Goal: Task Accomplishment & Management: Complete application form

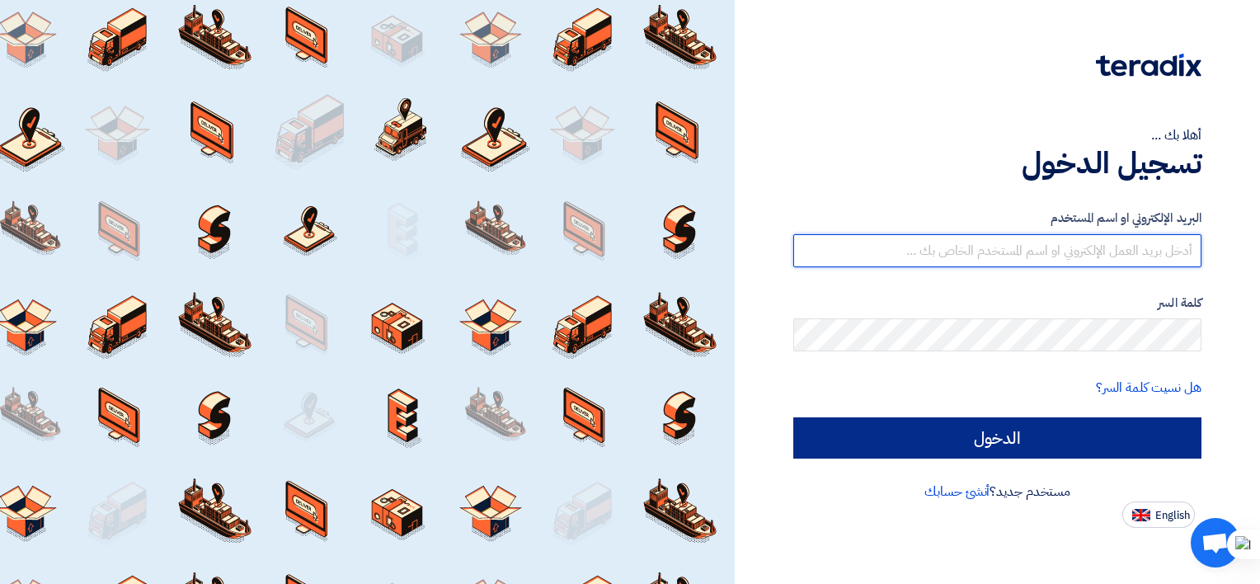
type input "[EMAIL_ADDRESS][DOMAIN_NAME]"
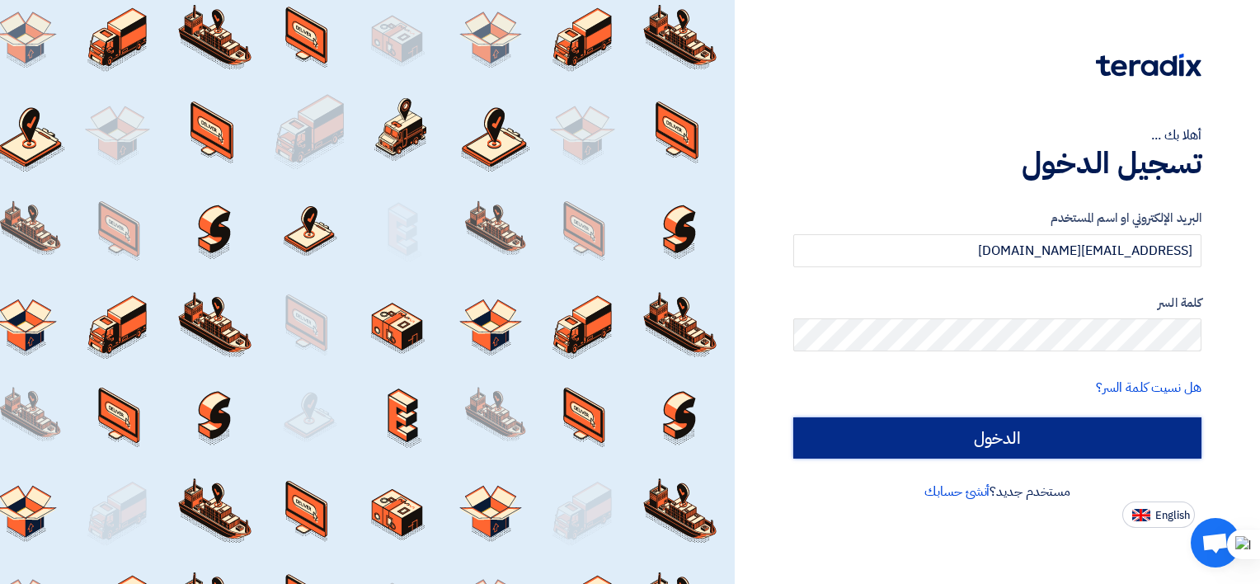
click at [1052, 436] on input "الدخول" at bounding box center [997, 437] width 408 height 41
type input "Sign in"
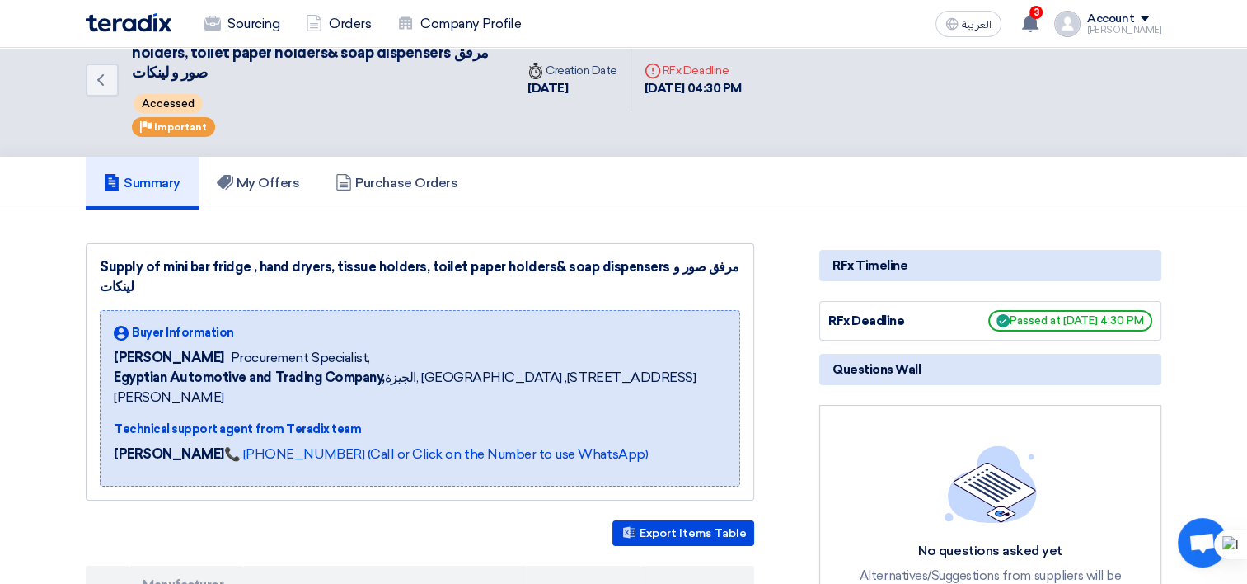
scroll to position [82, 0]
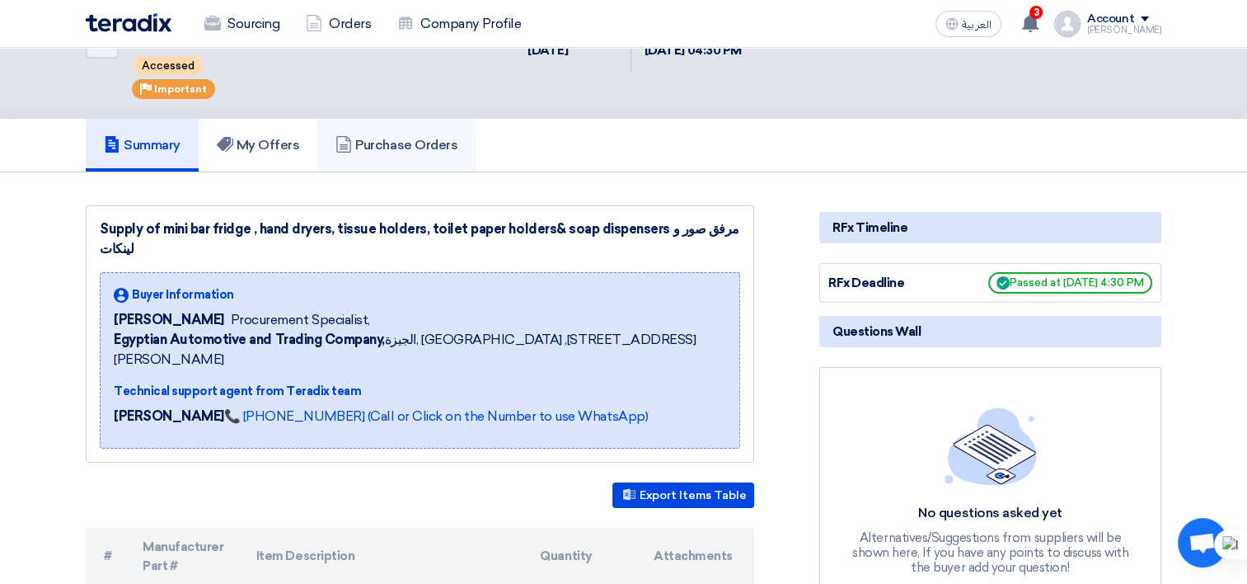
click at [411, 155] on link "Purchase Orders" at bounding box center [396, 145] width 158 height 53
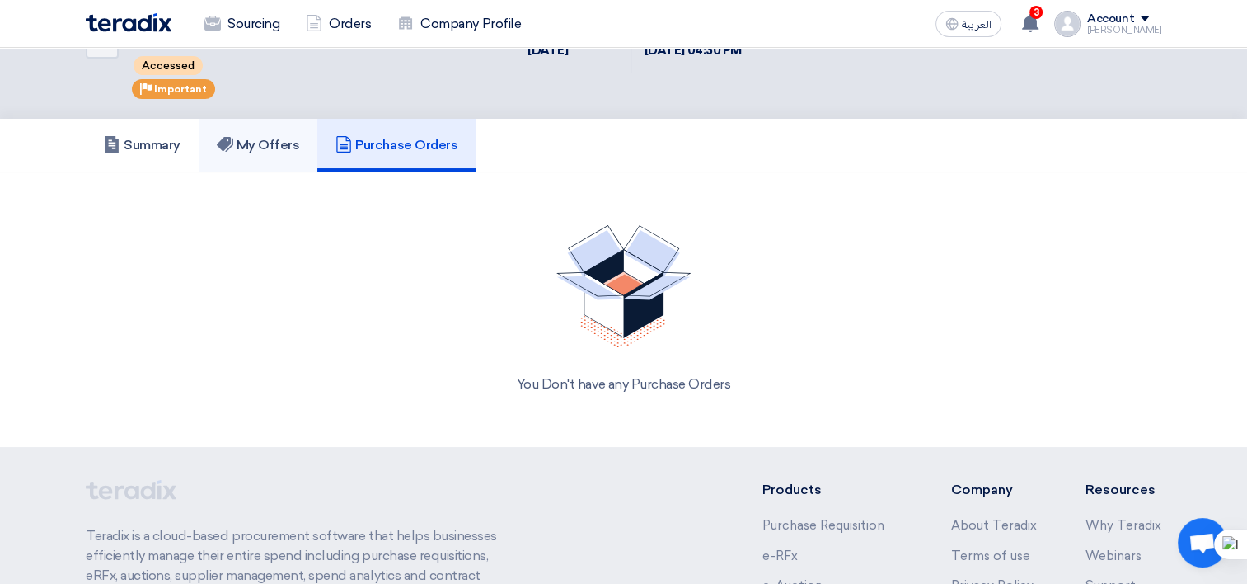
click at [274, 138] on h5 "My Offers" at bounding box center [258, 145] width 83 height 16
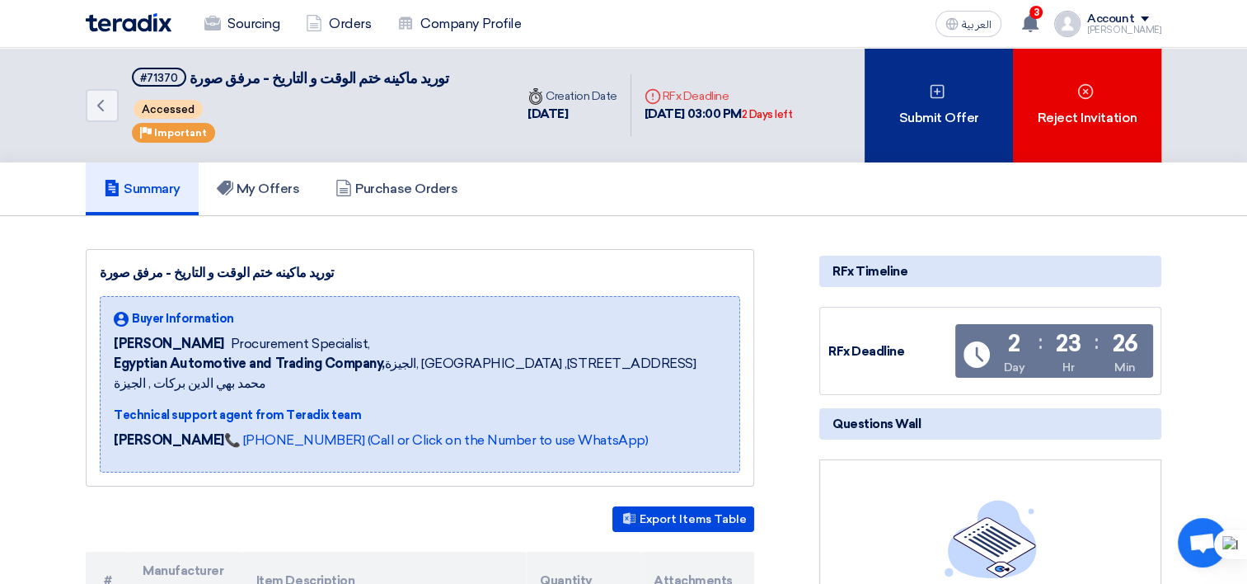
click at [886, 125] on div "Submit Offer" at bounding box center [939, 105] width 148 height 115
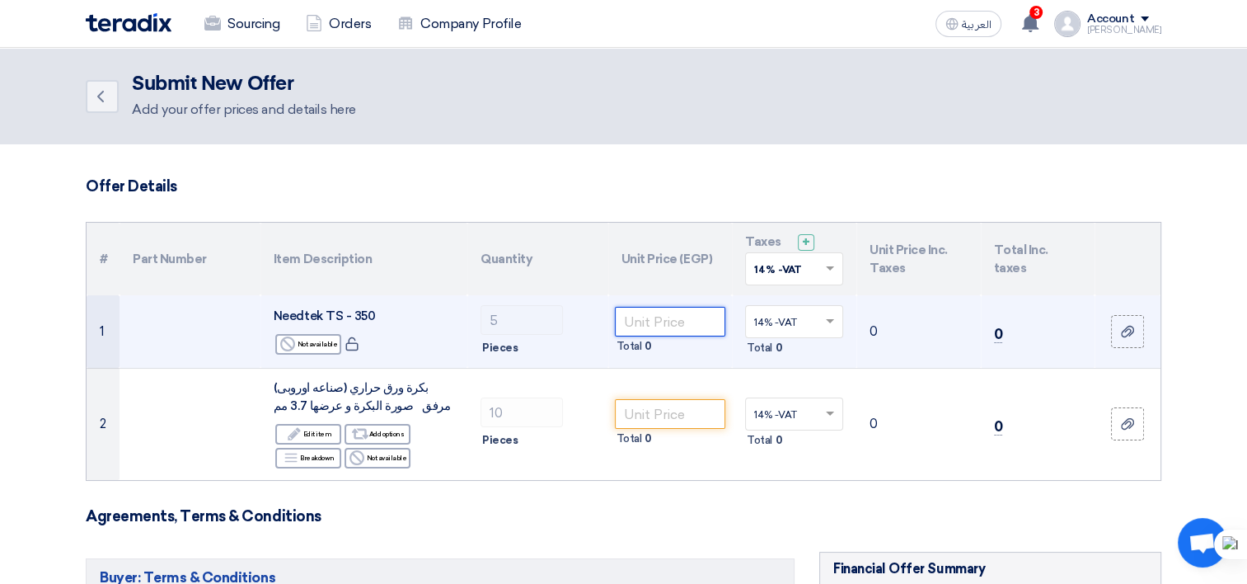
click at [633, 316] on input "number" at bounding box center [670, 322] width 111 height 30
drag, startPoint x: 380, startPoint y: 317, endPoint x: 274, endPoint y: 312, distance: 106.4
click at [274, 312] on div "Needtek TS - 350" at bounding box center [364, 316] width 181 height 19
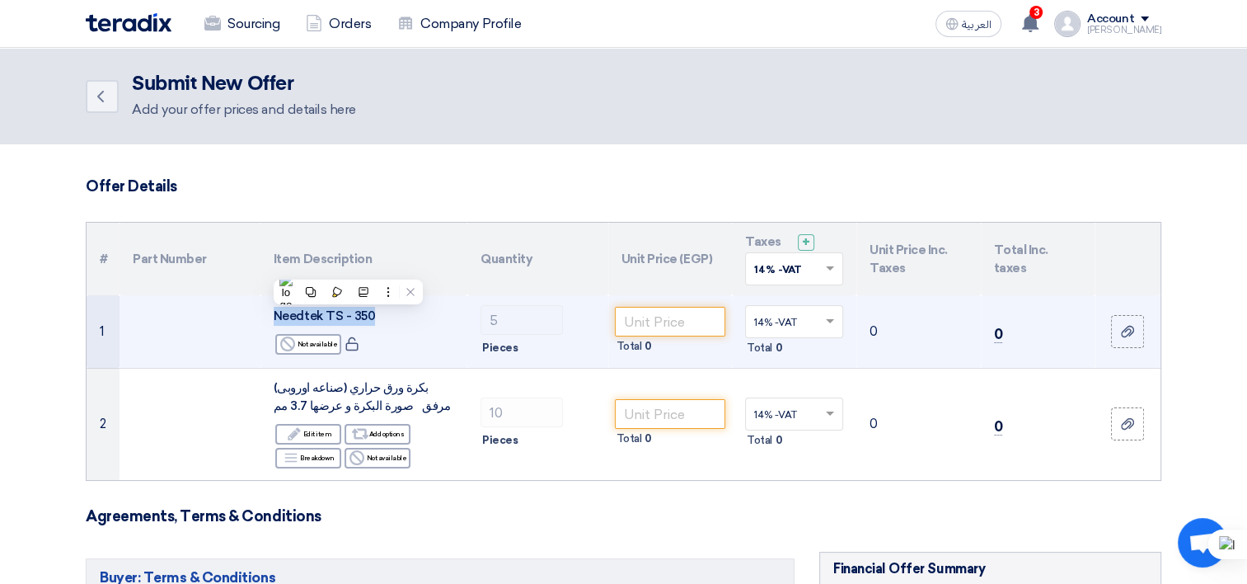
copy span "Needtek TS - 350"
click at [668, 317] on input "number" at bounding box center [670, 322] width 111 height 30
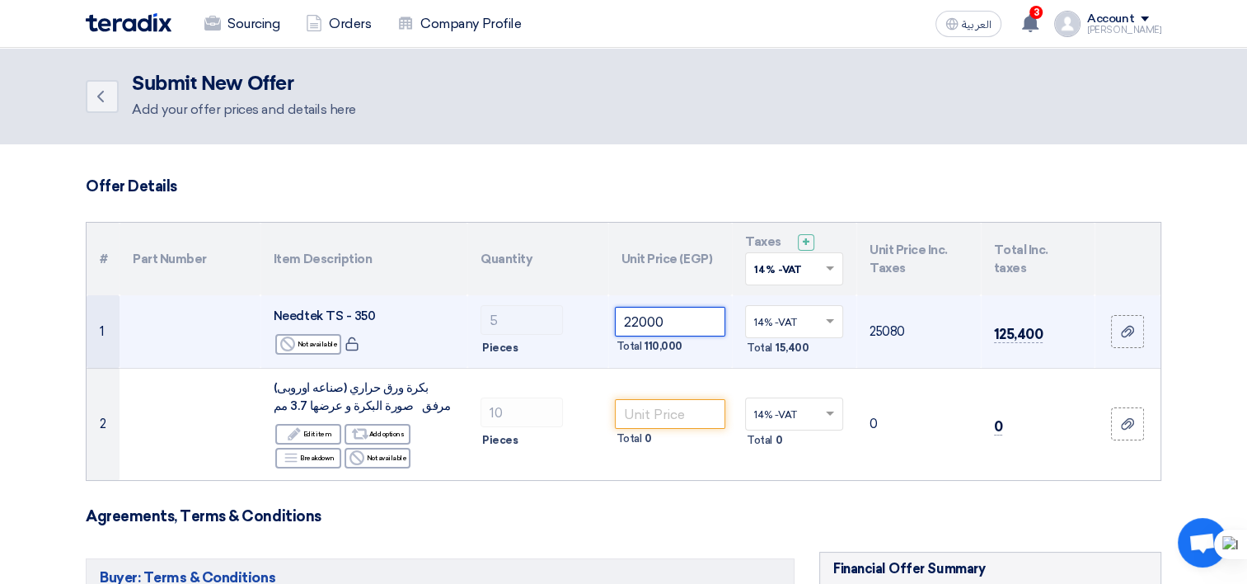
type input "22000"
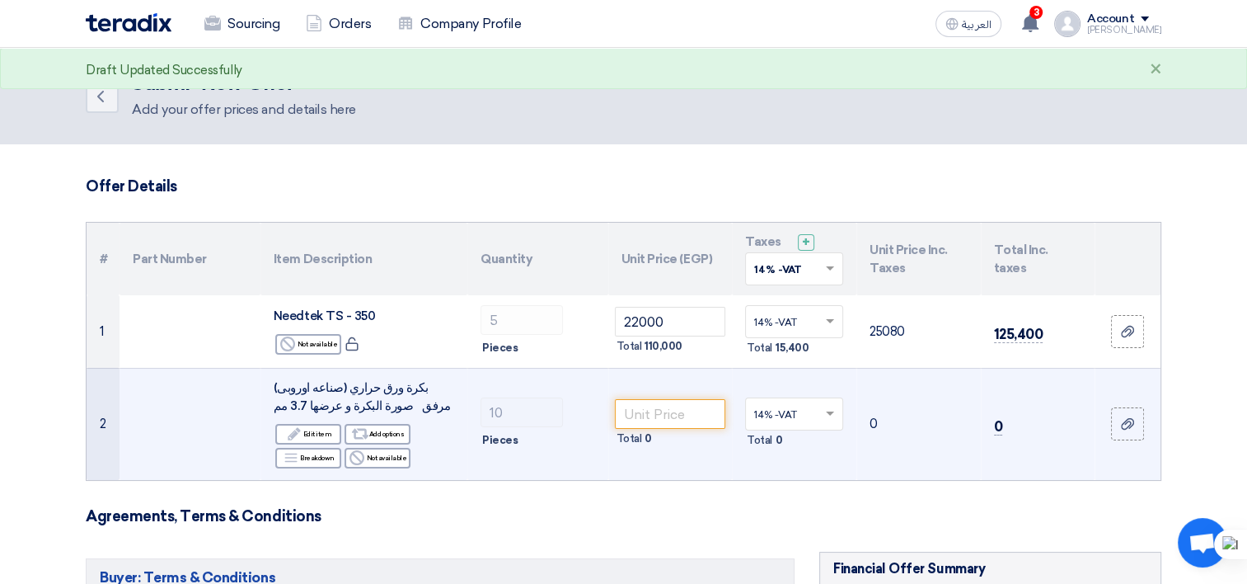
click at [563, 383] on td "10 Pieces" at bounding box center [537, 424] width 141 height 112
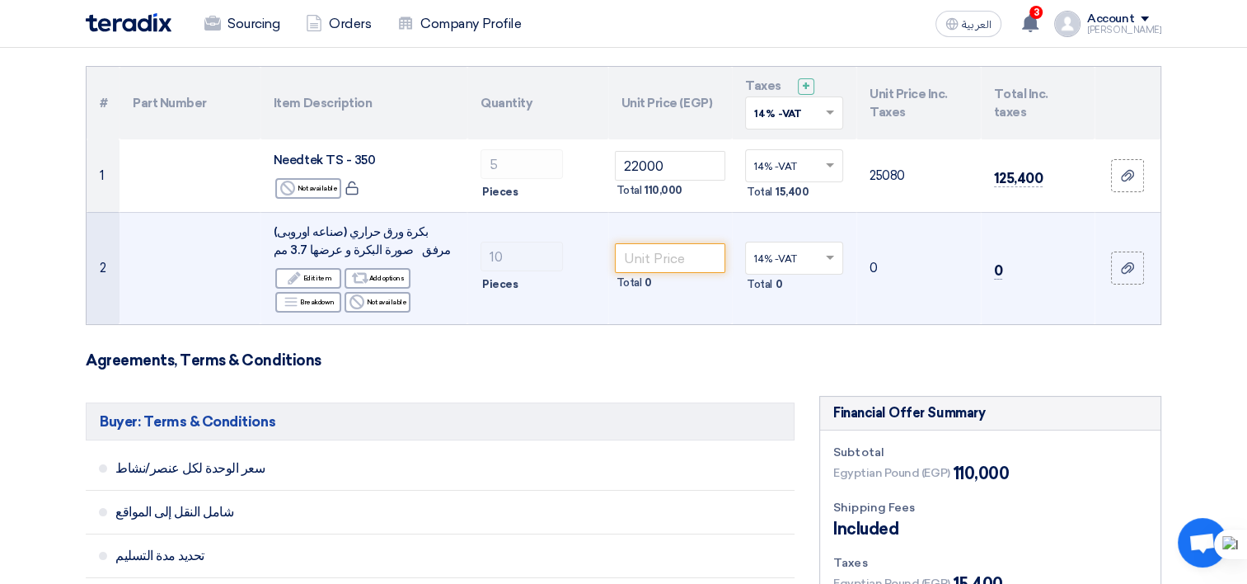
scroll to position [165, 0]
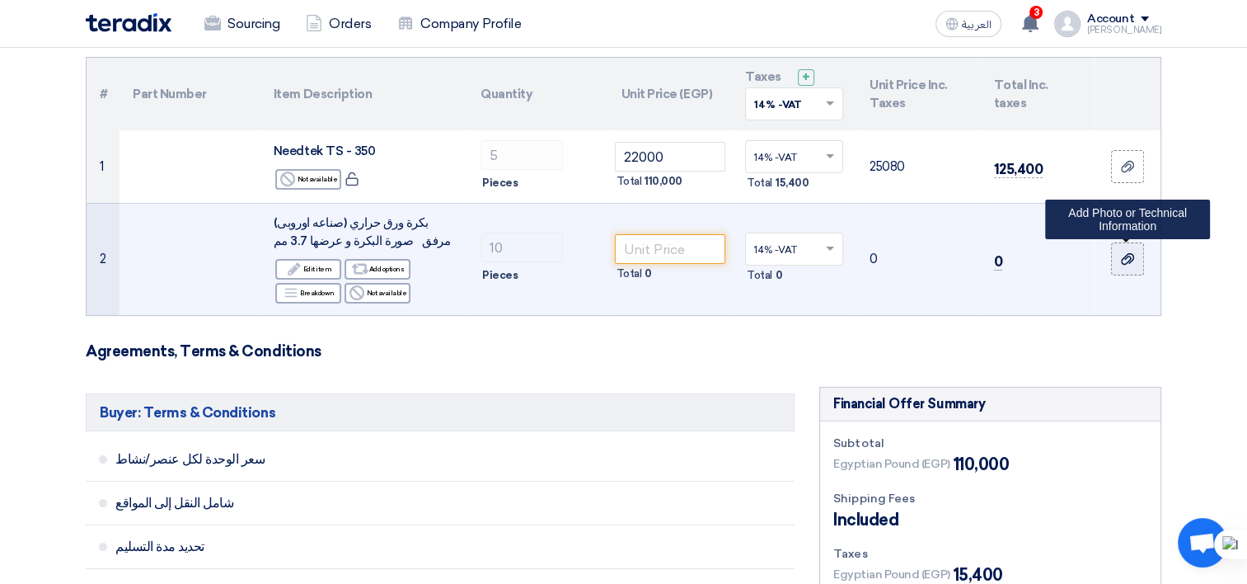
click at [1136, 261] on label at bounding box center [1127, 258] width 33 height 33
click at [0, 0] on input "file" at bounding box center [0, 0] width 0 height 0
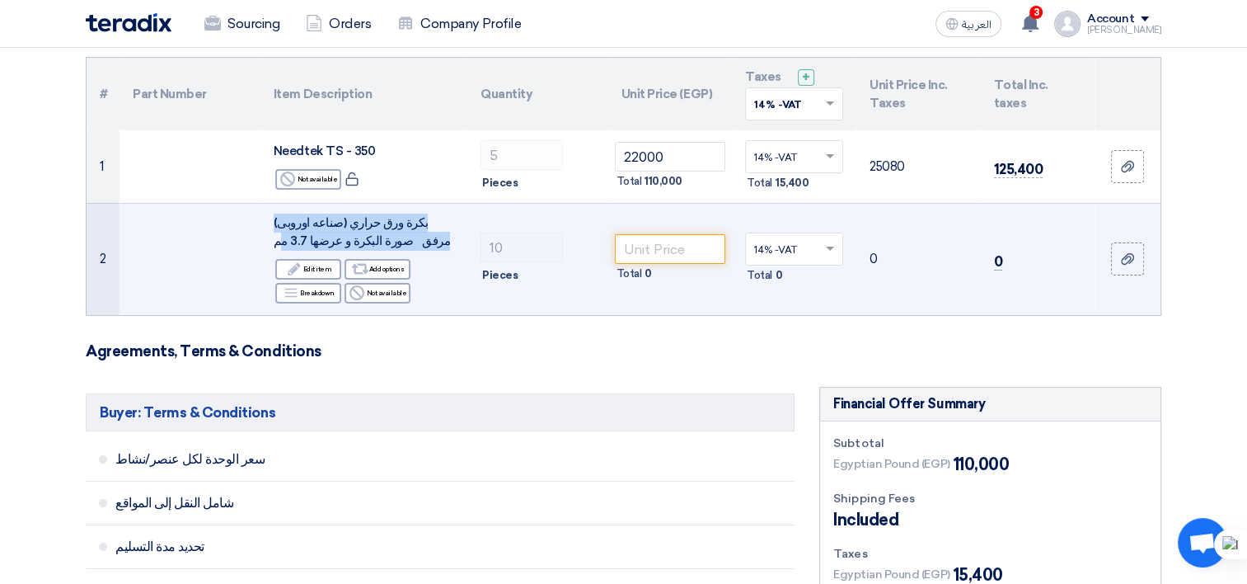
drag, startPoint x: 251, startPoint y: 225, endPoint x: 275, endPoint y: 238, distance: 28.0
click at [275, 238] on tr "2 بكرة ورق حراري (صناعه اوروبى) مرفق صورة البكرة و عرضها 3.7 مم Edit Edit item …" at bounding box center [624, 259] width 1074 height 112
click at [275, 238] on span "بكرة ورق حراري (صناعه اوروبى) مرفق صورة البكرة و عرضها 3.7 مم" at bounding box center [362, 232] width 176 height 34
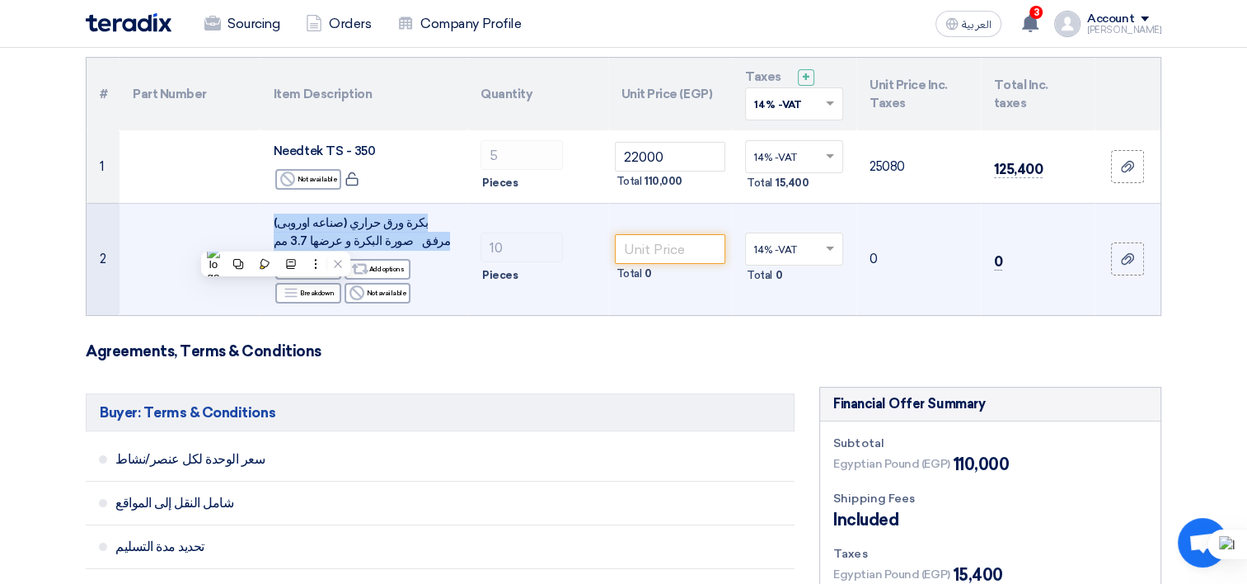
copy td "بكرة ورق حراري (صناعه اوروبى) مرفق صورة البكرة و عرضها 3.7 مم"
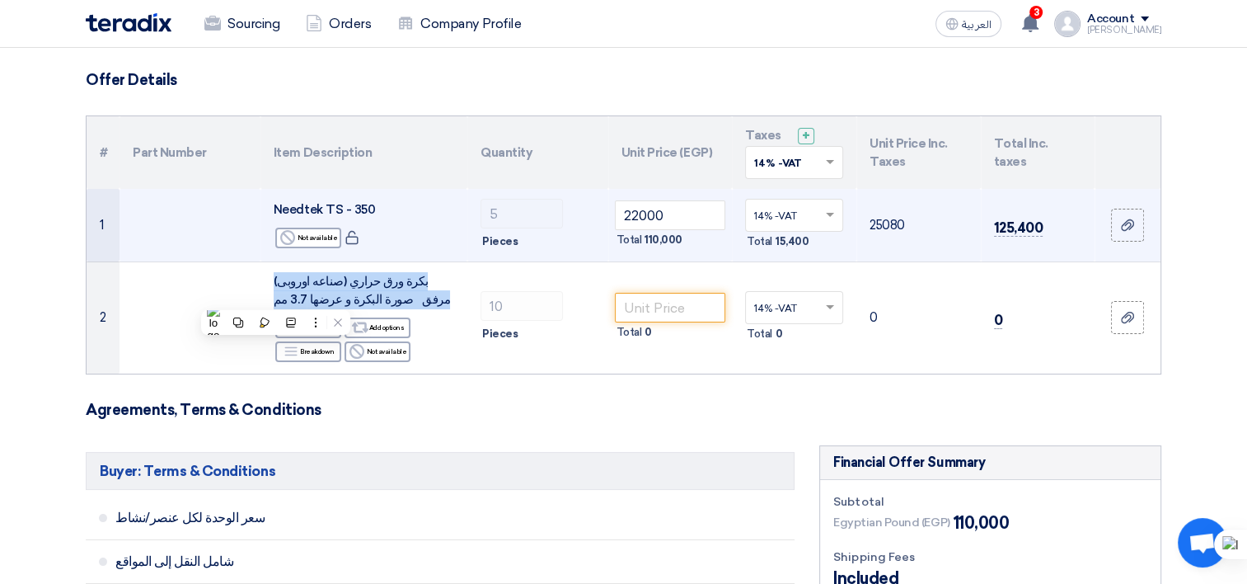
scroll to position [82, 0]
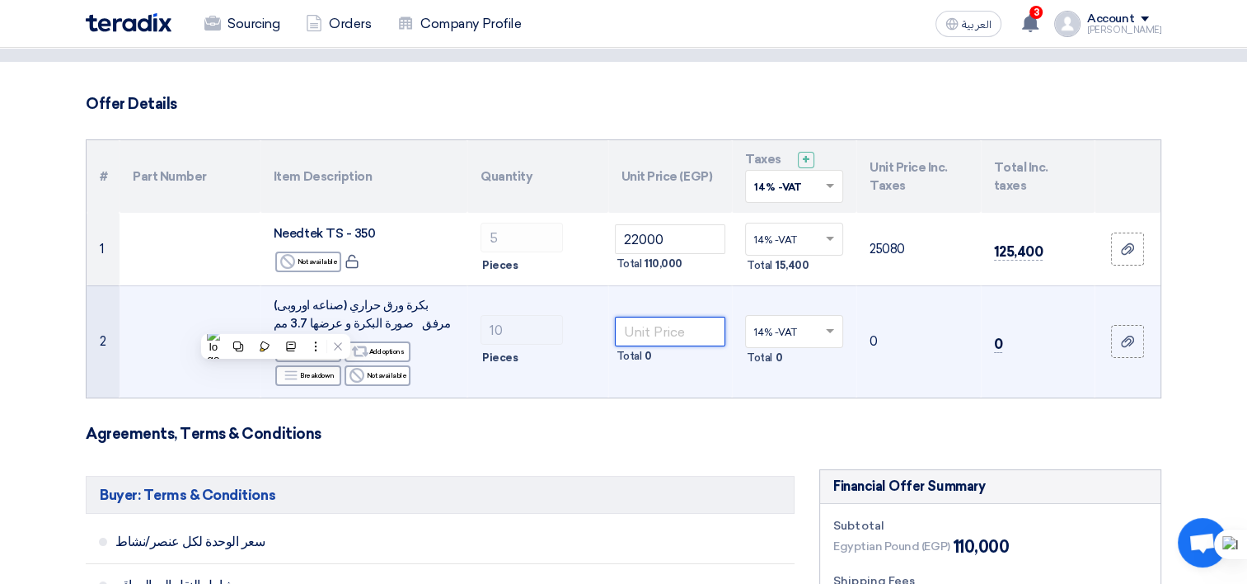
click at [642, 330] on input "number" at bounding box center [670, 332] width 111 height 30
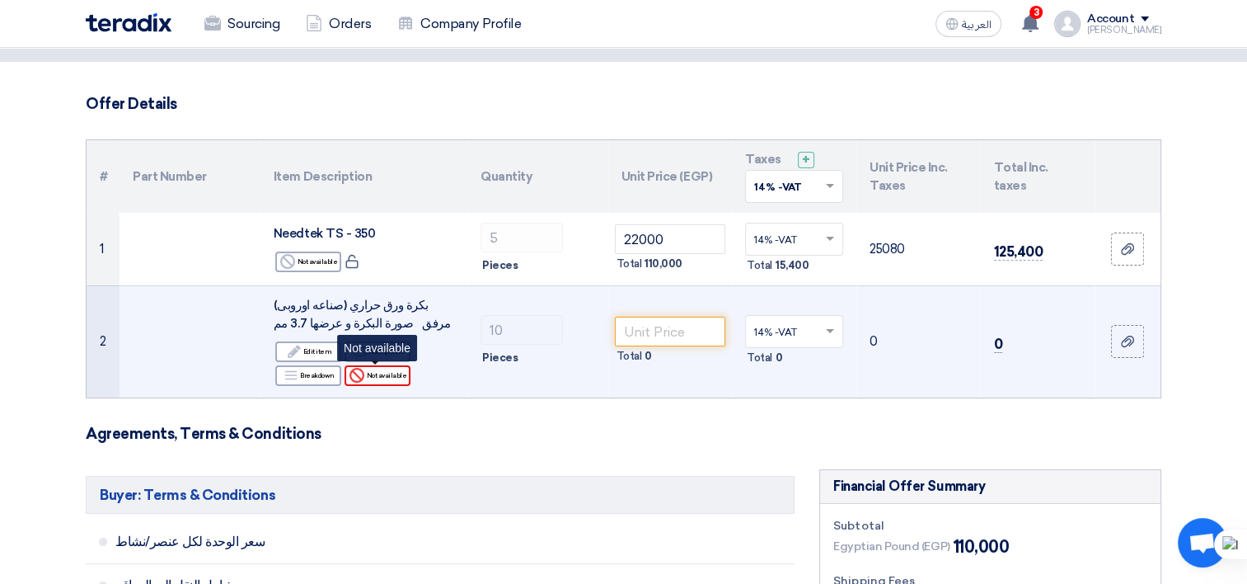
click at [388, 373] on div "Reject Not available" at bounding box center [378, 375] width 66 height 21
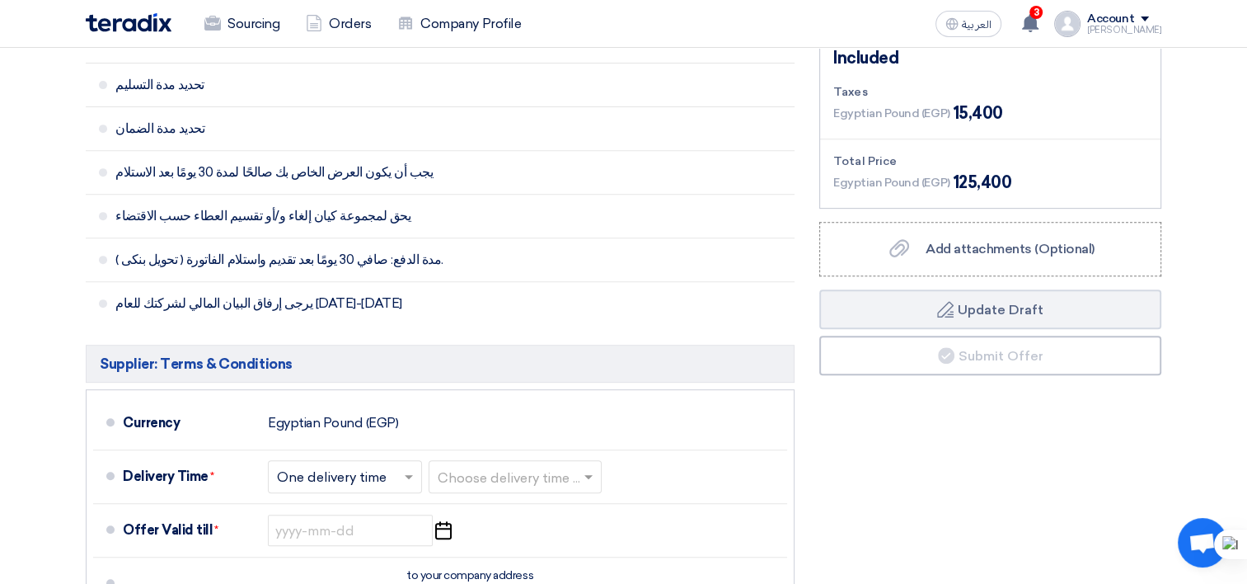
scroll to position [660, 0]
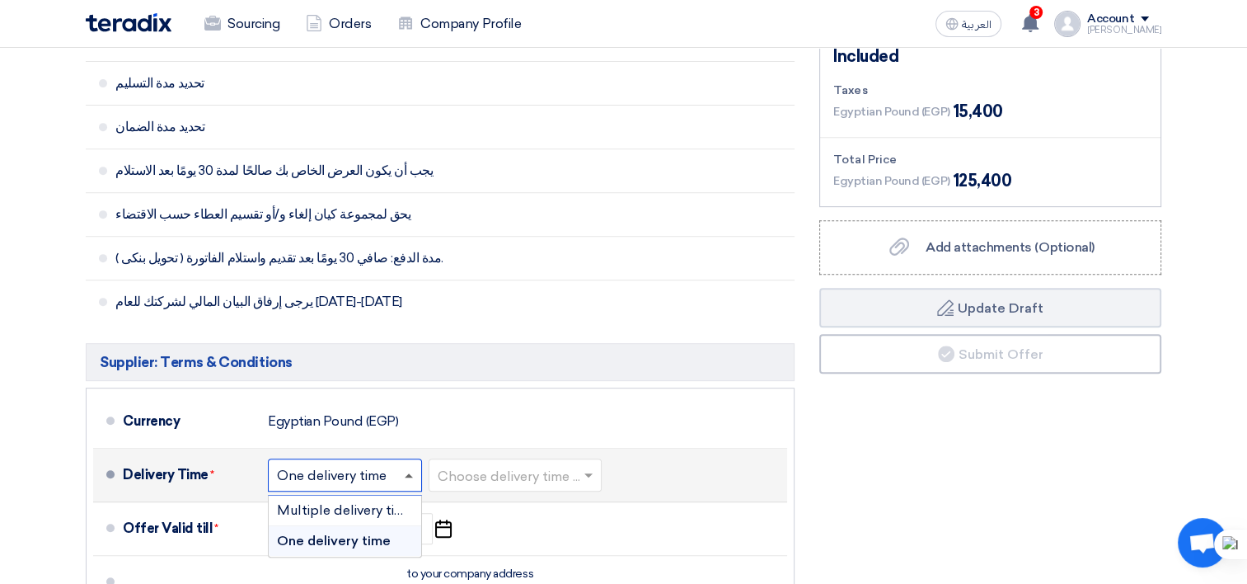
click at [412, 473] on span at bounding box center [409, 475] width 8 height 4
click at [383, 537] on span "One delivery time" at bounding box center [334, 541] width 114 height 16
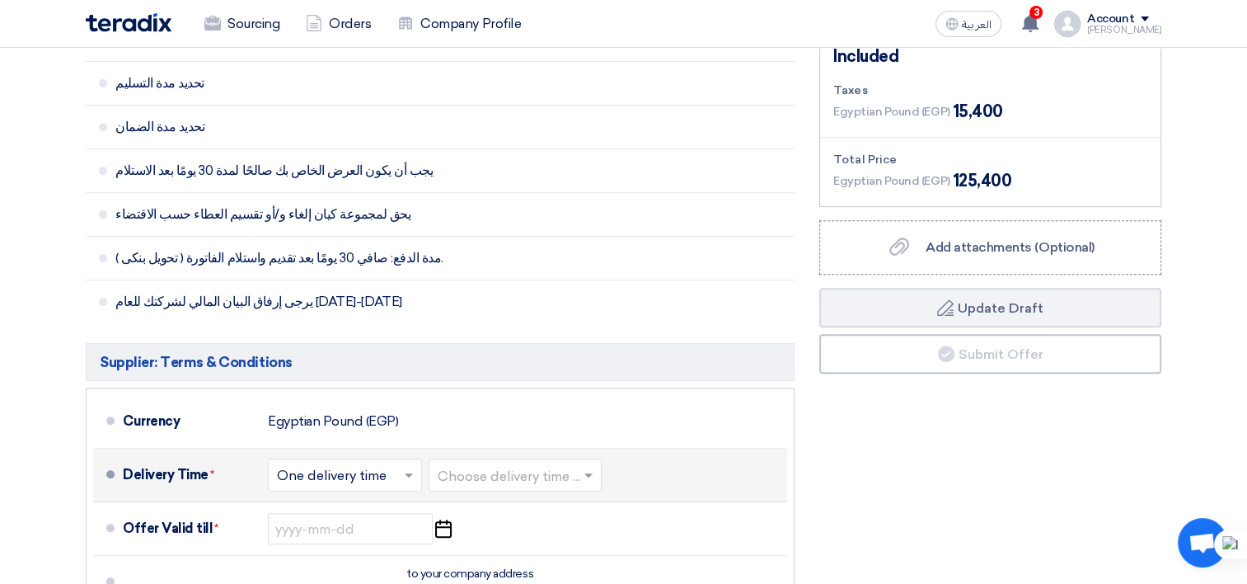
click at [567, 482] on input "text" at bounding box center [516, 477] width 157 height 24
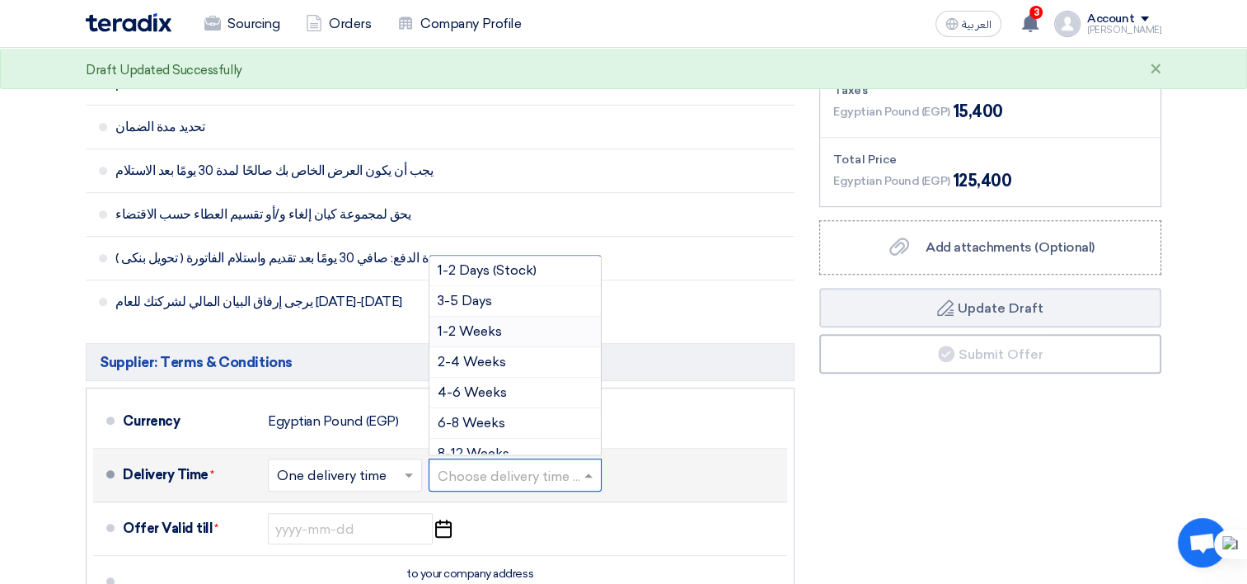
click at [490, 332] on span "1-2 Weeks" at bounding box center [470, 331] width 64 height 16
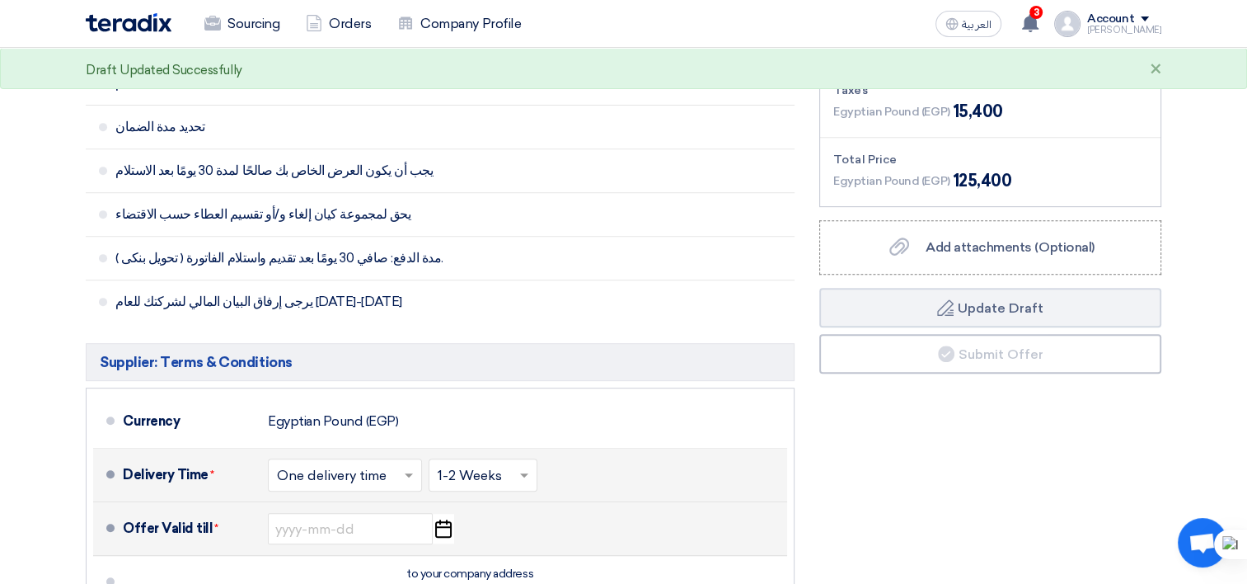
click at [442, 530] on icon "Pick a date" at bounding box center [443, 529] width 22 height 30
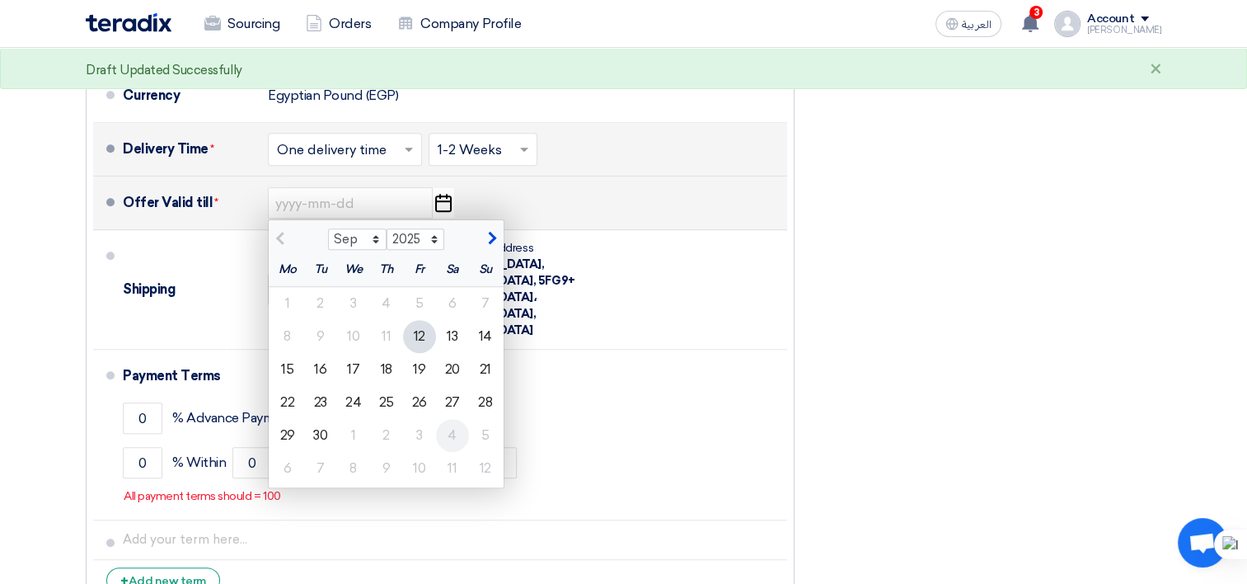
scroll to position [989, 0]
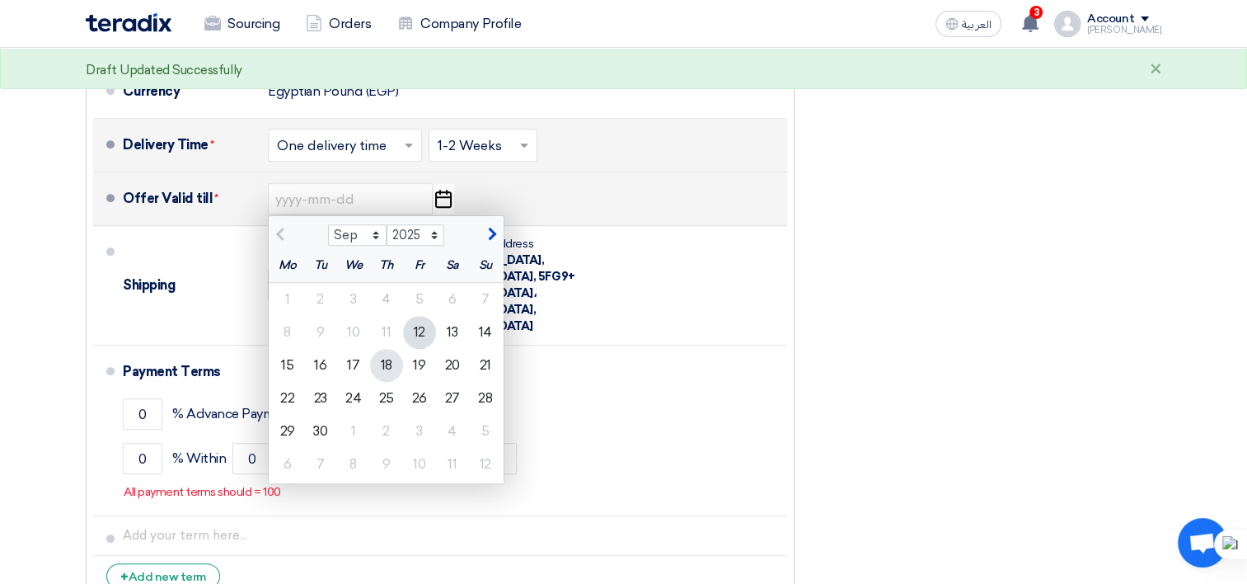
click at [388, 366] on div "18" at bounding box center [386, 365] width 33 height 33
type input "[DATE]"
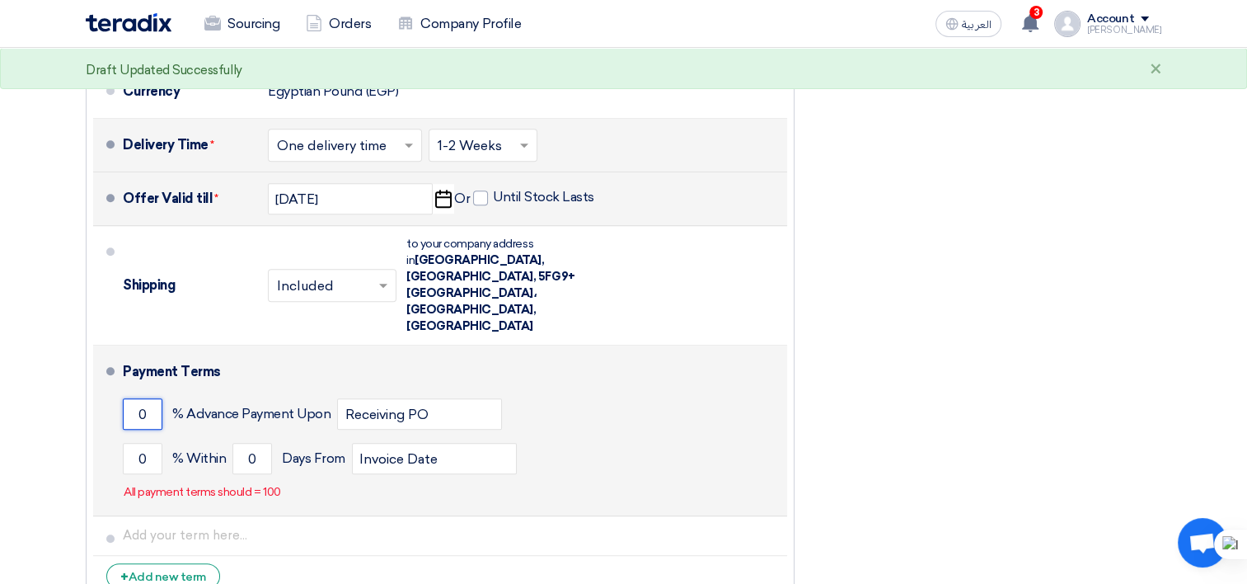
click at [129, 398] on input "0" at bounding box center [143, 413] width 40 height 31
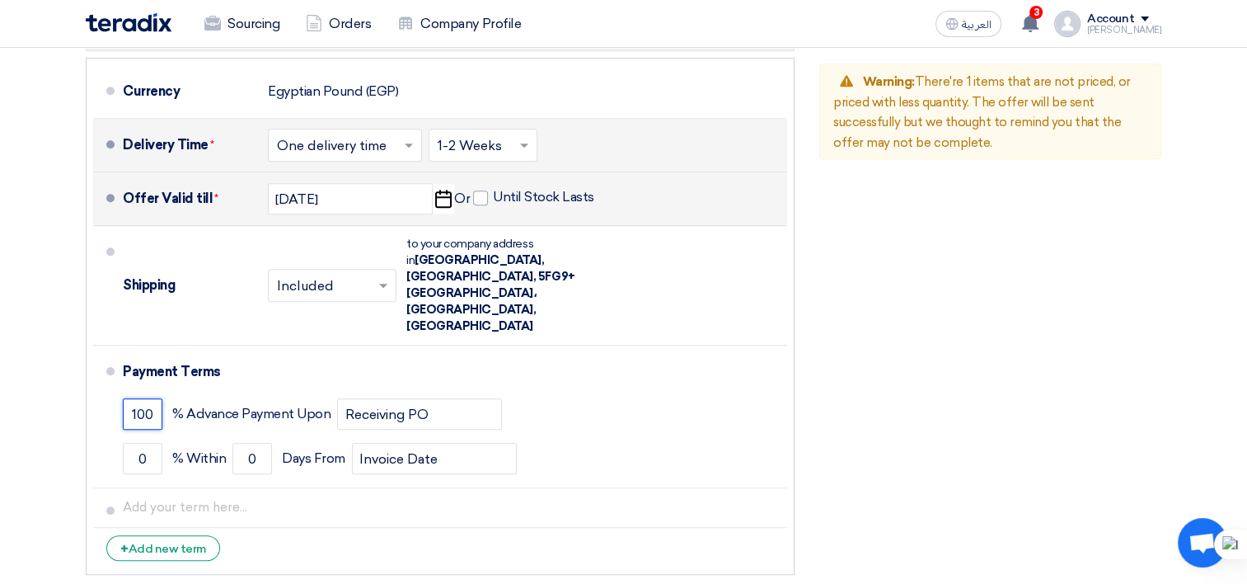
type input "100"
click at [1097, 192] on div "Financial Offer Summary Subtotal Egyptian Pound (EGP) 110,000 Shipping Fees" at bounding box center [990, 88] width 367 height 989
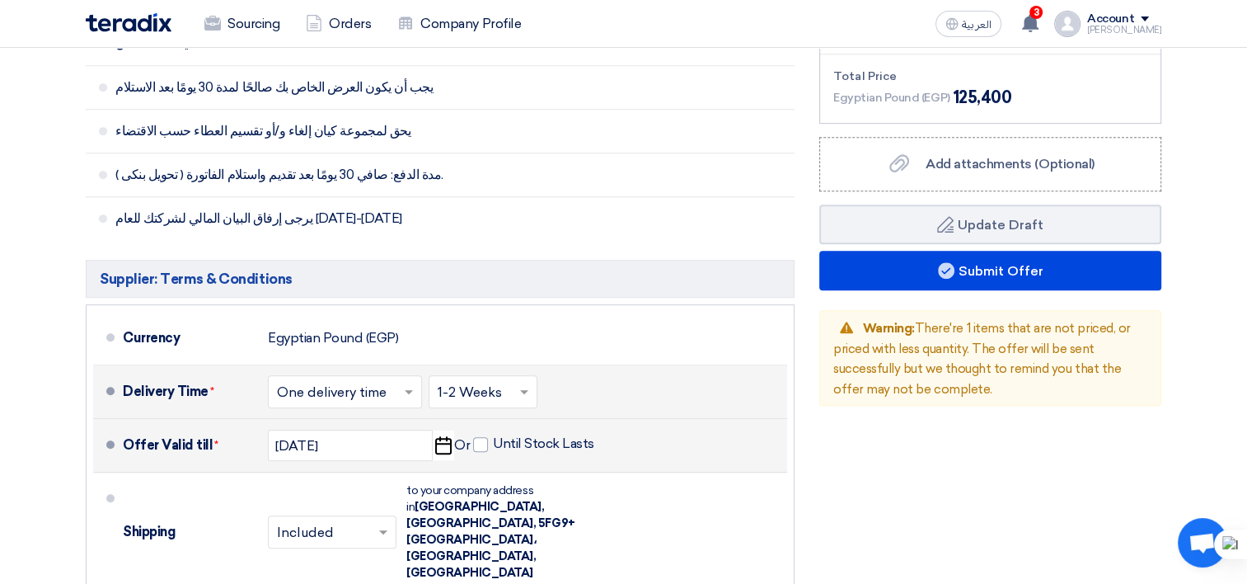
scroll to position [734, 0]
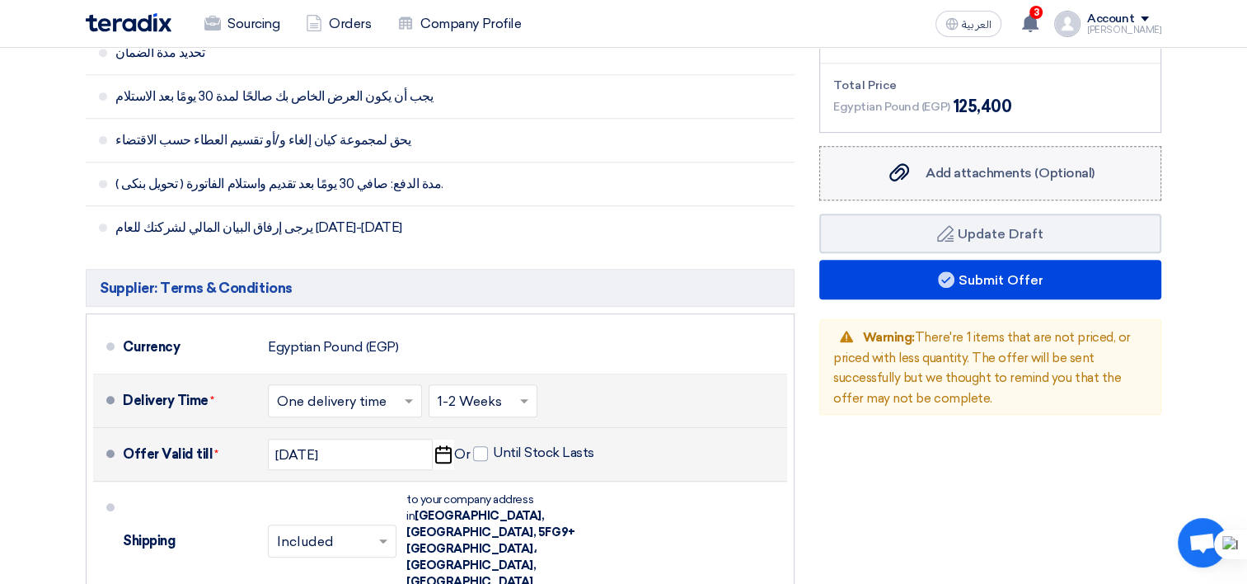
click at [963, 166] on span "Add attachments (Optional)" at bounding box center [1010, 173] width 169 height 16
click at [0, 0] on input "Add attachments (Optional) Add attachments (Optional)" at bounding box center [0, 0] width 0 height 0
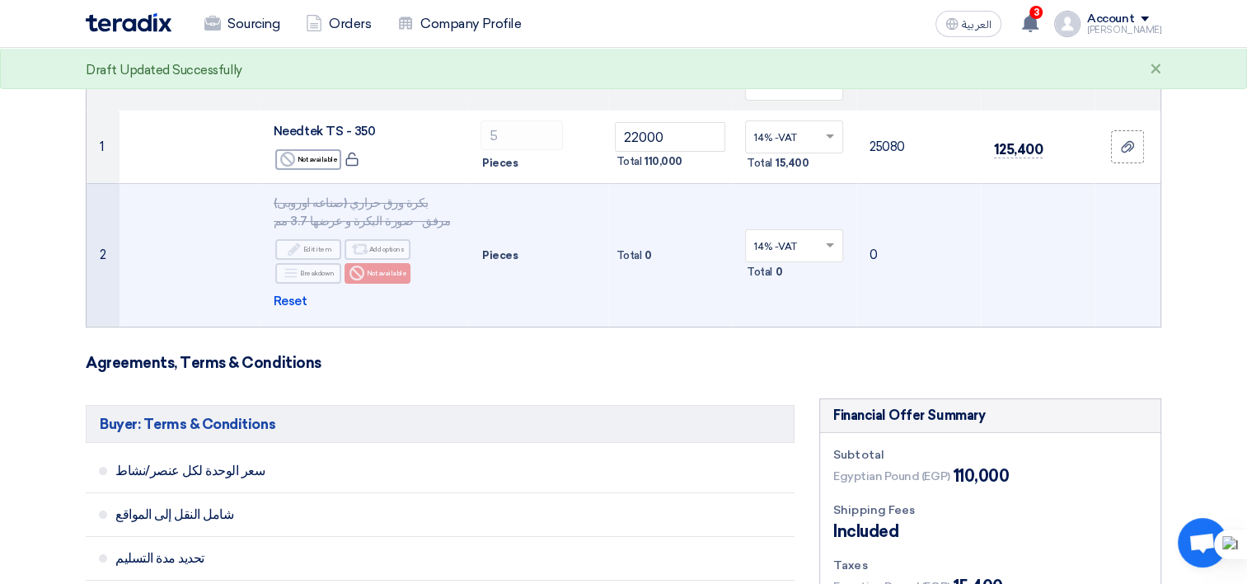
scroll to position [157, 0]
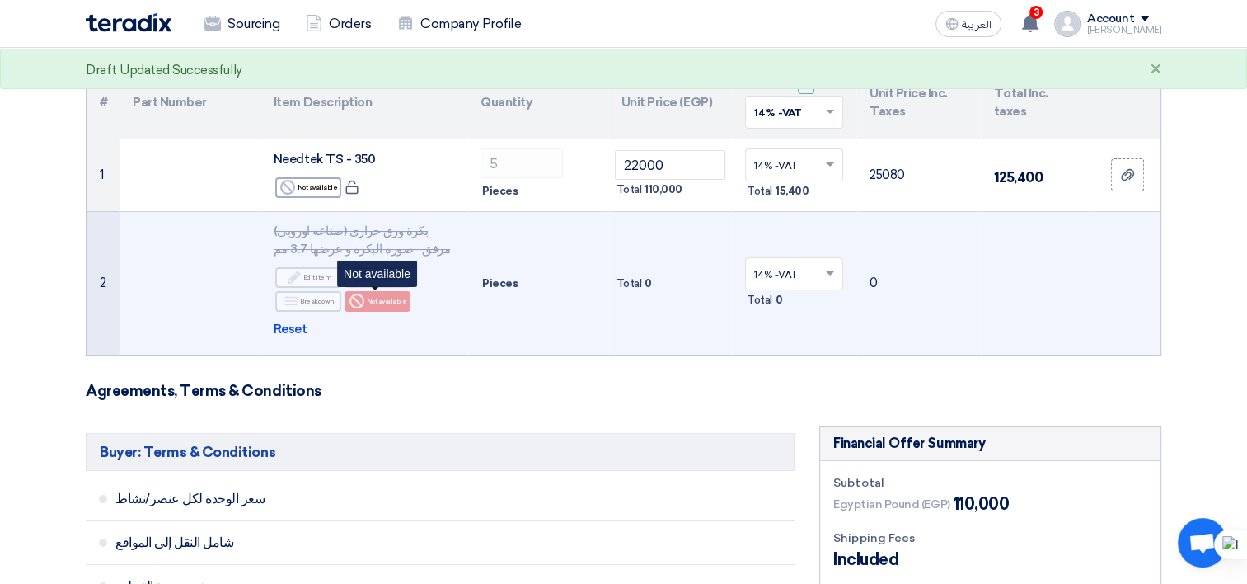
click at [403, 303] on div "Reject Not available" at bounding box center [378, 301] width 66 height 21
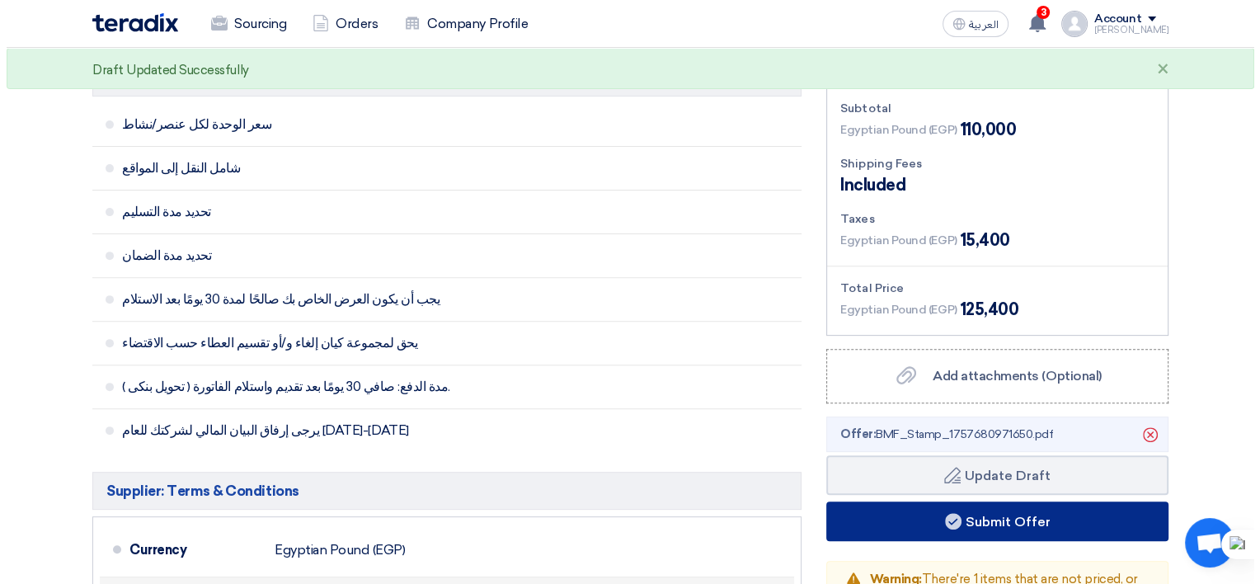
scroll to position [569, 0]
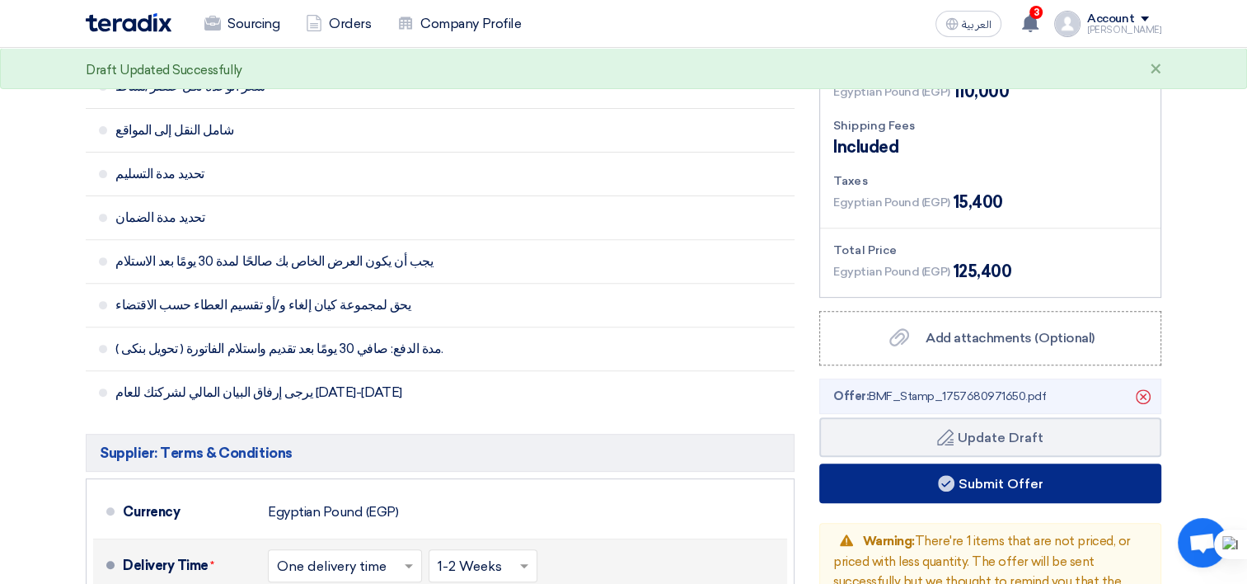
click at [919, 479] on button "Submit Offer" at bounding box center [991, 483] width 342 height 40
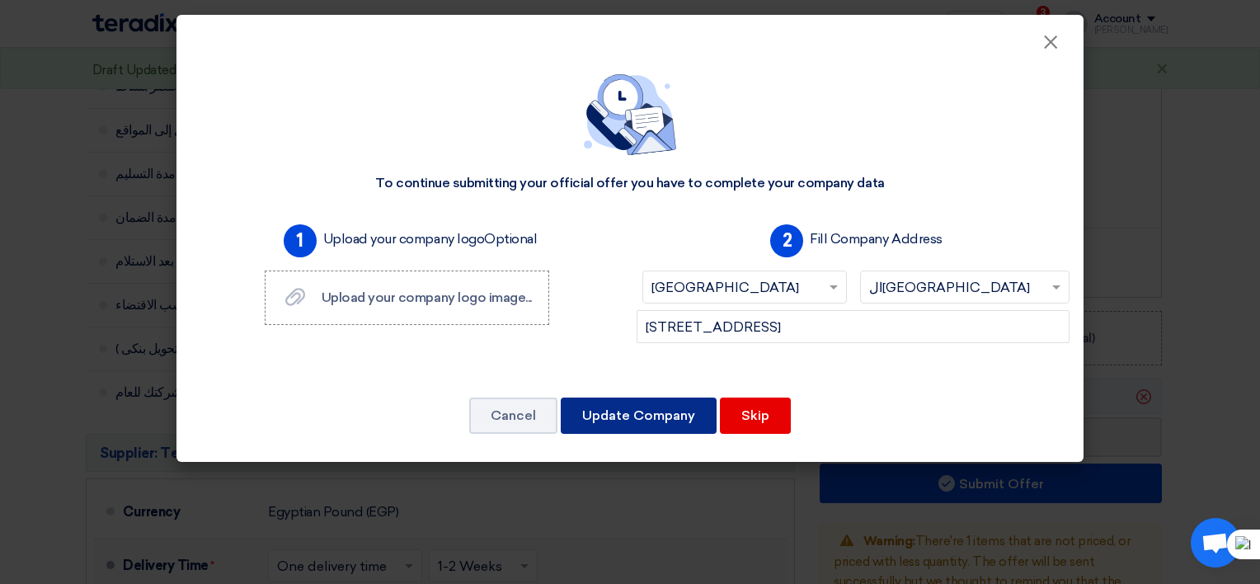
click at [667, 416] on button "Update Company" at bounding box center [639, 415] width 156 height 36
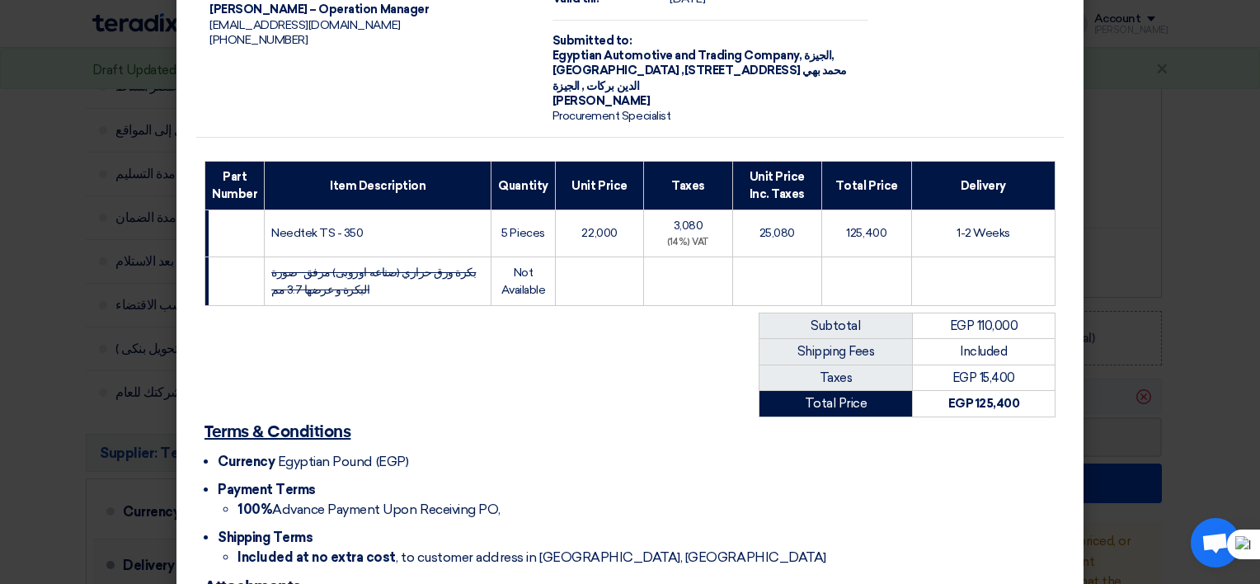
scroll to position [237, 0]
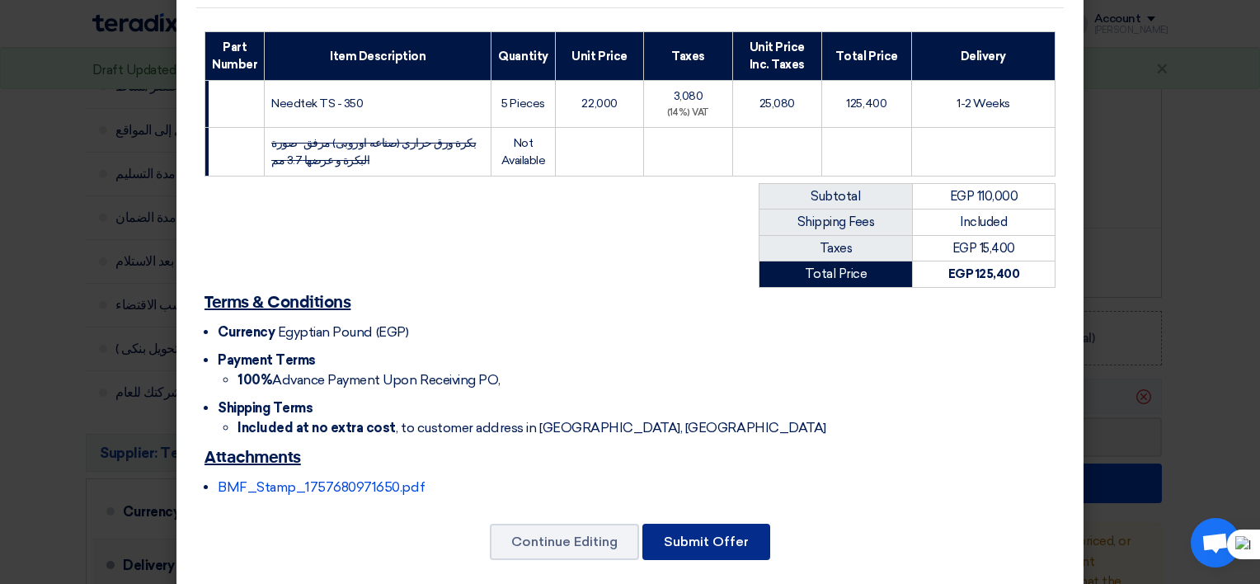
click at [705, 524] on button "Submit Offer" at bounding box center [706, 542] width 128 height 36
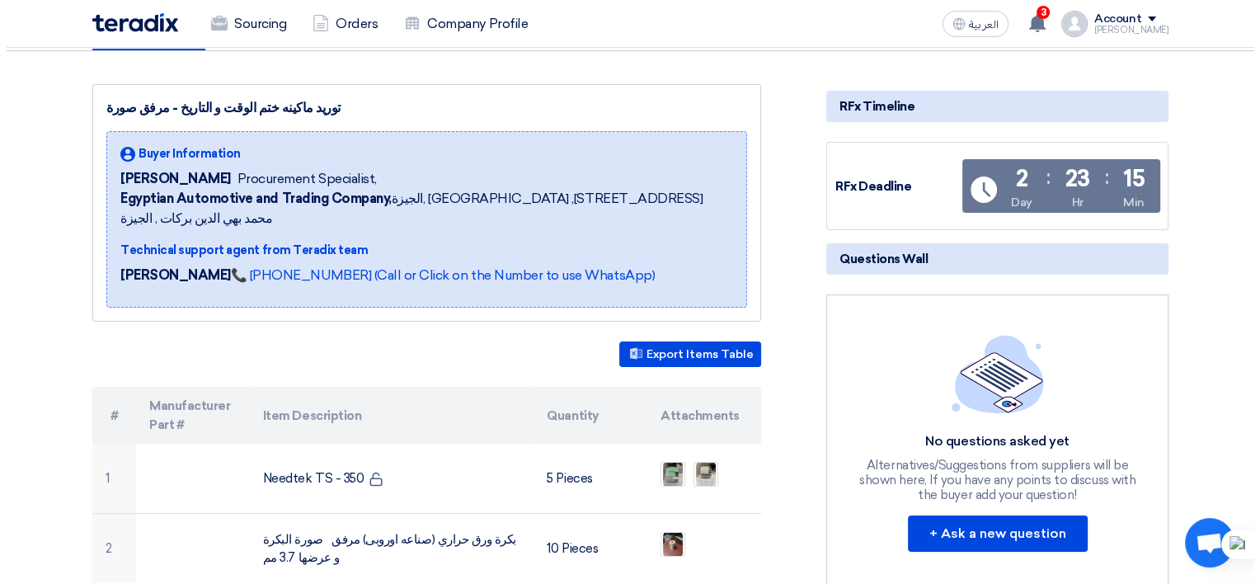
scroll to position [247, 0]
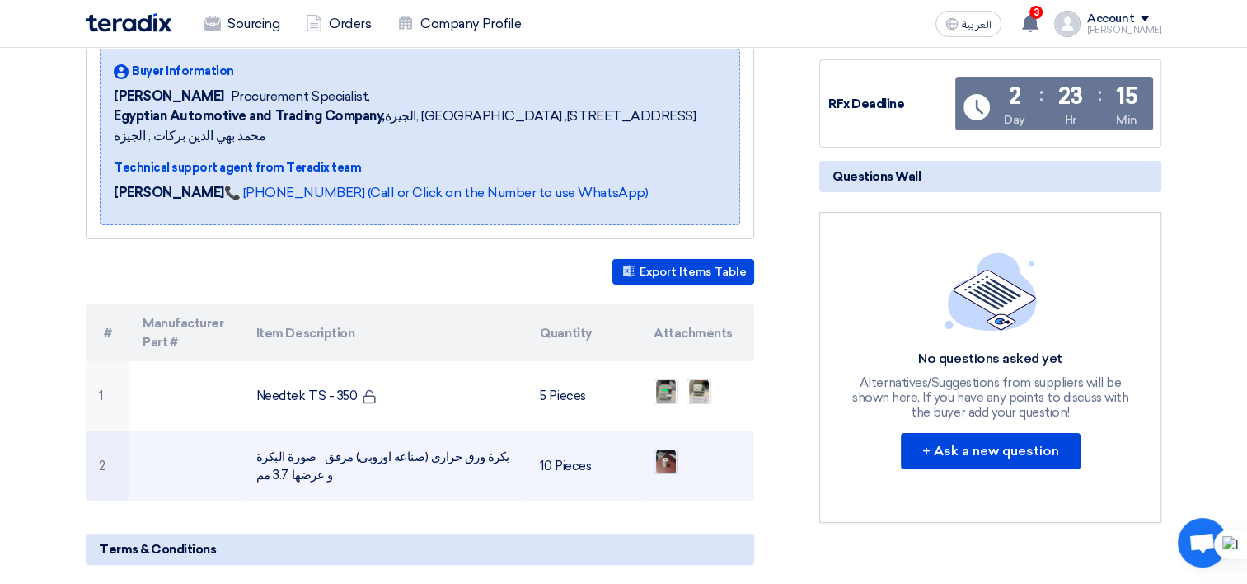
click at [669, 447] on img at bounding box center [666, 462] width 23 height 30
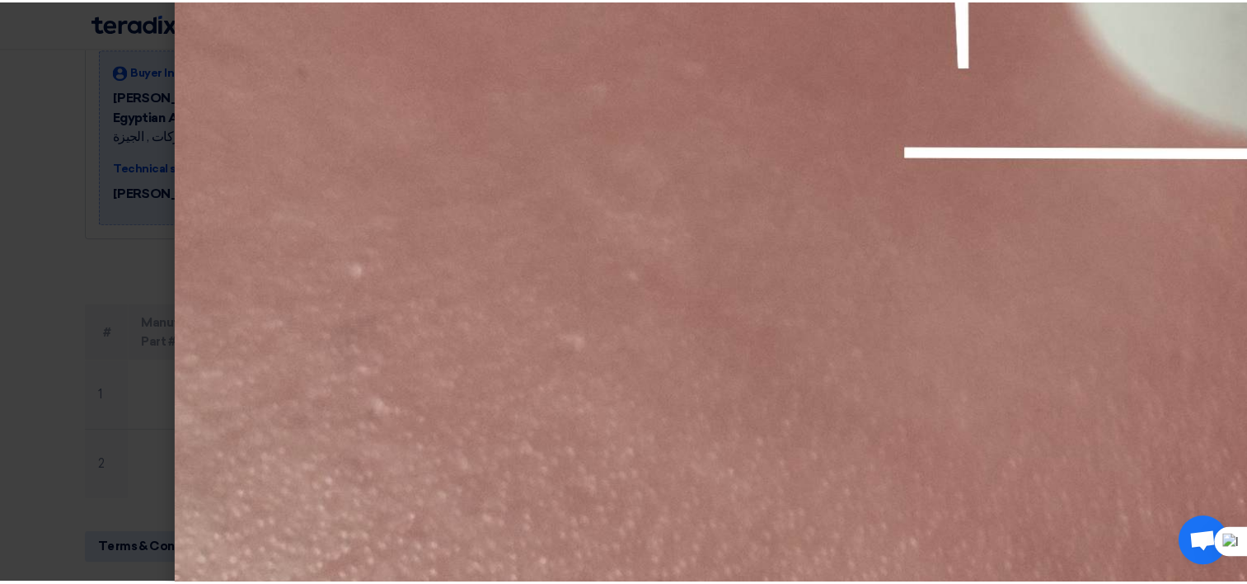
scroll to position [1979, 0]
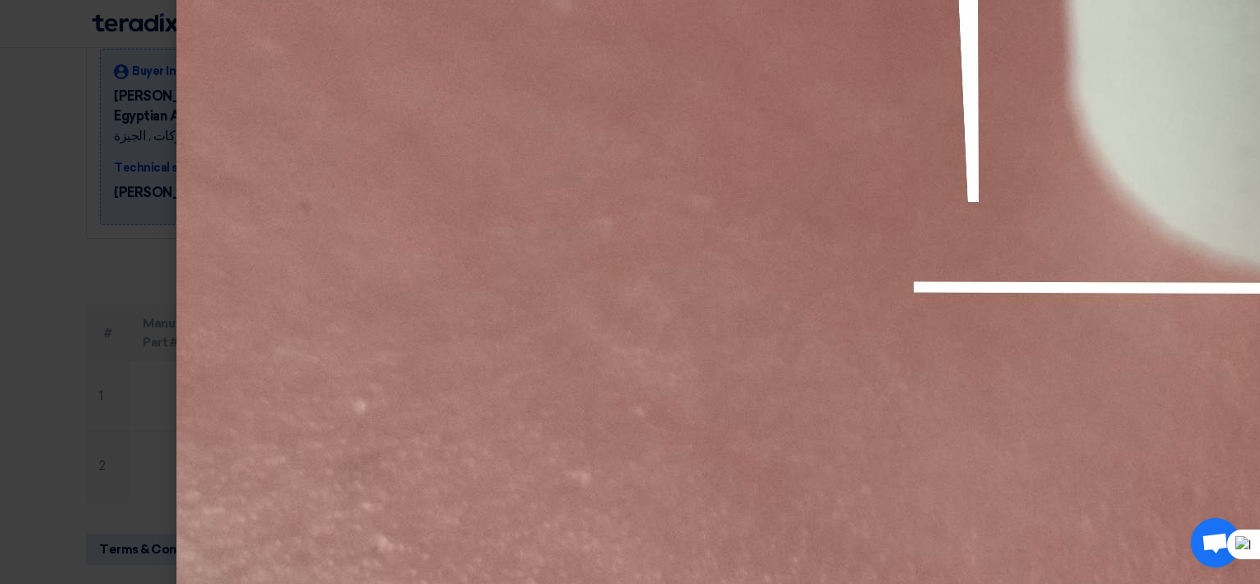
drag, startPoint x: 33, startPoint y: 78, endPoint x: 57, endPoint y: 87, distance: 25.3
click at [33, 78] on modal-container at bounding box center [630, 292] width 1260 height 584
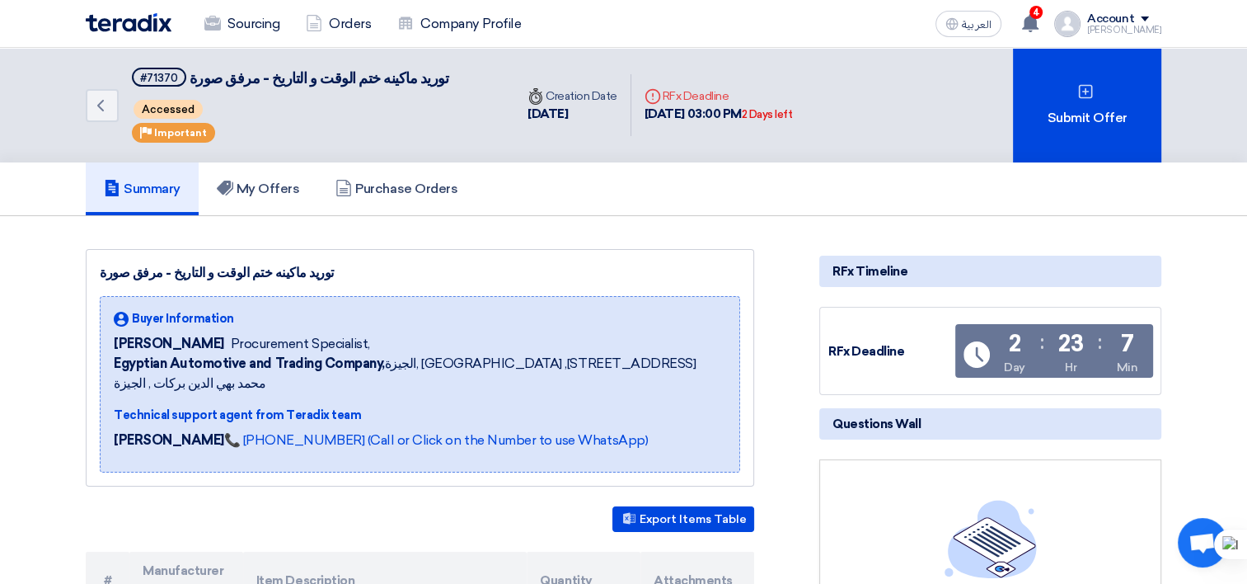
scroll to position [165, 0]
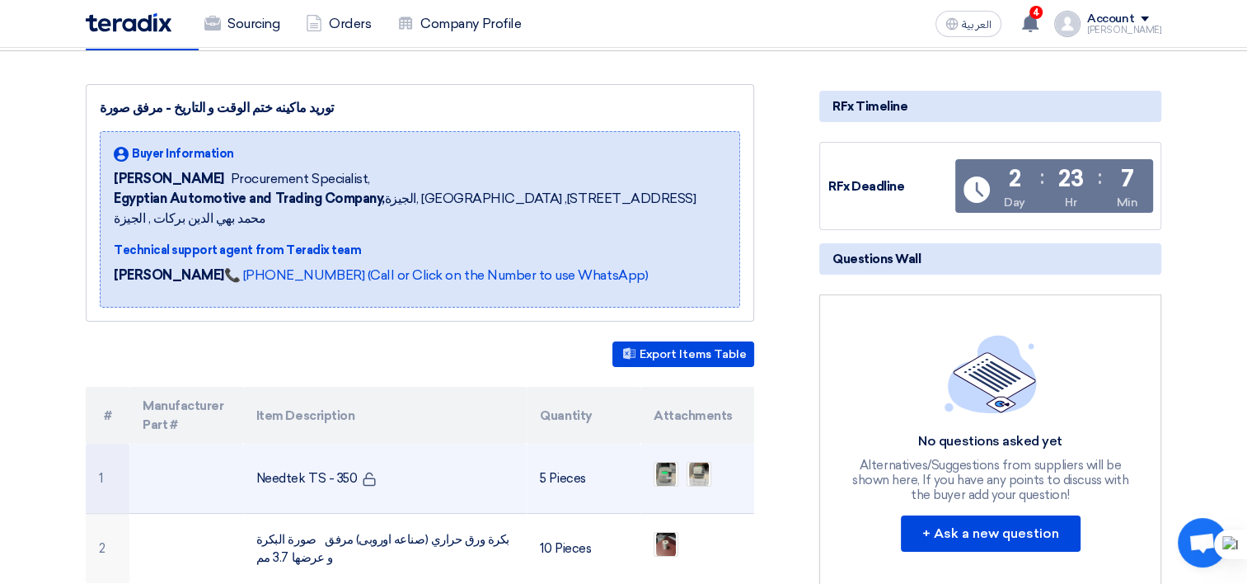
drag, startPoint x: 543, startPoint y: 455, endPoint x: 574, endPoint y: 458, distance: 31.5
click at [574, 458] on td "5 Pieces" at bounding box center [584, 479] width 114 height 70
drag, startPoint x: 574, startPoint y: 458, endPoint x: 549, endPoint y: 444, distance: 28.8
click at [549, 444] on td "5 Pieces" at bounding box center [584, 479] width 114 height 70
click at [566, 456] on td "5 Pieces" at bounding box center [584, 479] width 114 height 70
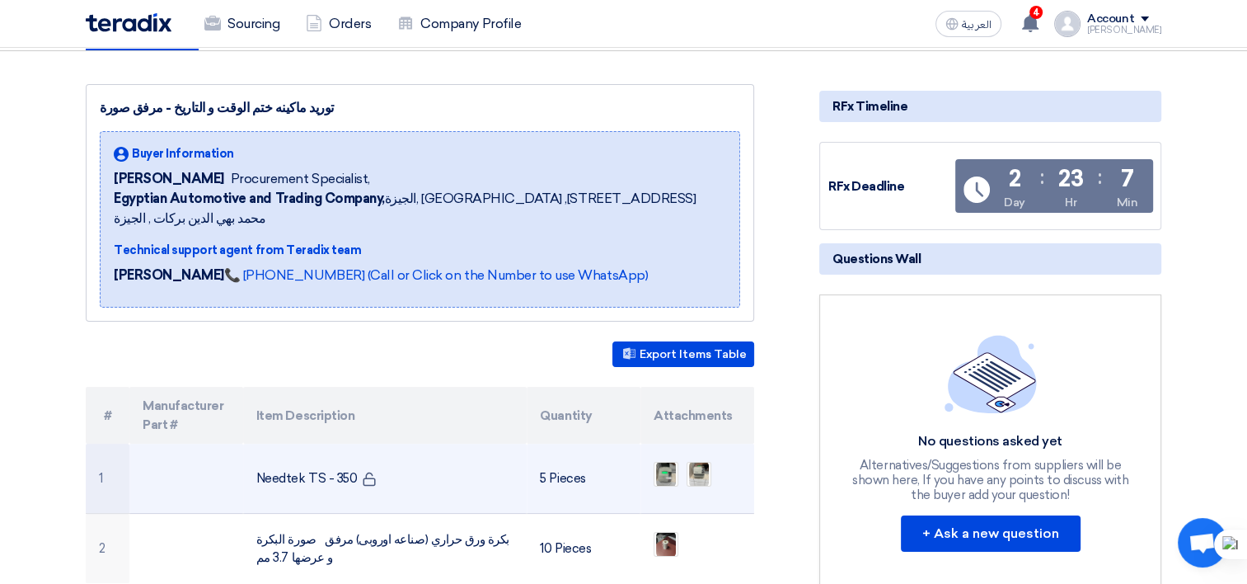
click at [565, 456] on td "5 Pieces" at bounding box center [584, 479] width 114 height 70
click at [564, 456] on td "5 Pieces" at bounding box center [584, 479] width 114 height 70
click at [543, 456] on td "5 Pieces" at bounding box center [584, 479] width 114 height 70
click at [542, 456] on td "5 Pieces" at bounding box center [584, 479] width 114 height 70
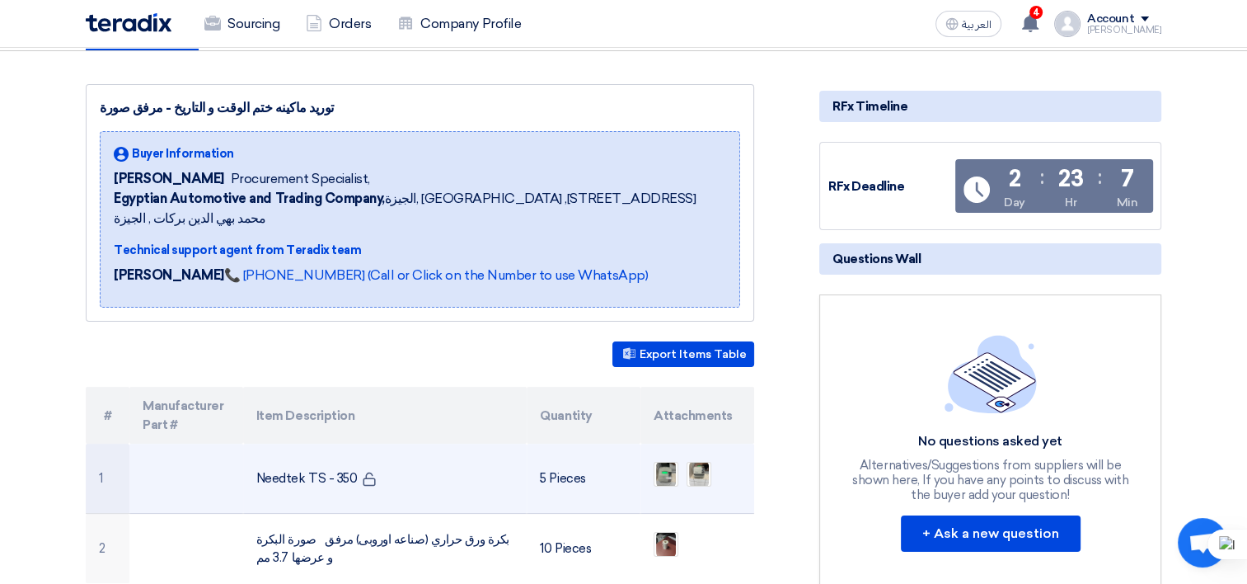
click at [542, 456] on td "5 Pieces" at bounding box center [584, 479] width 114 height 70
drag, startPoint x: 542, startPoint y: 456, endPoint x: 515, endPoint y: 429, distance: 37.9
click at [517, 444] on td "Needtek TS - 350" at bounding box center [385, 479] width 284 height 70
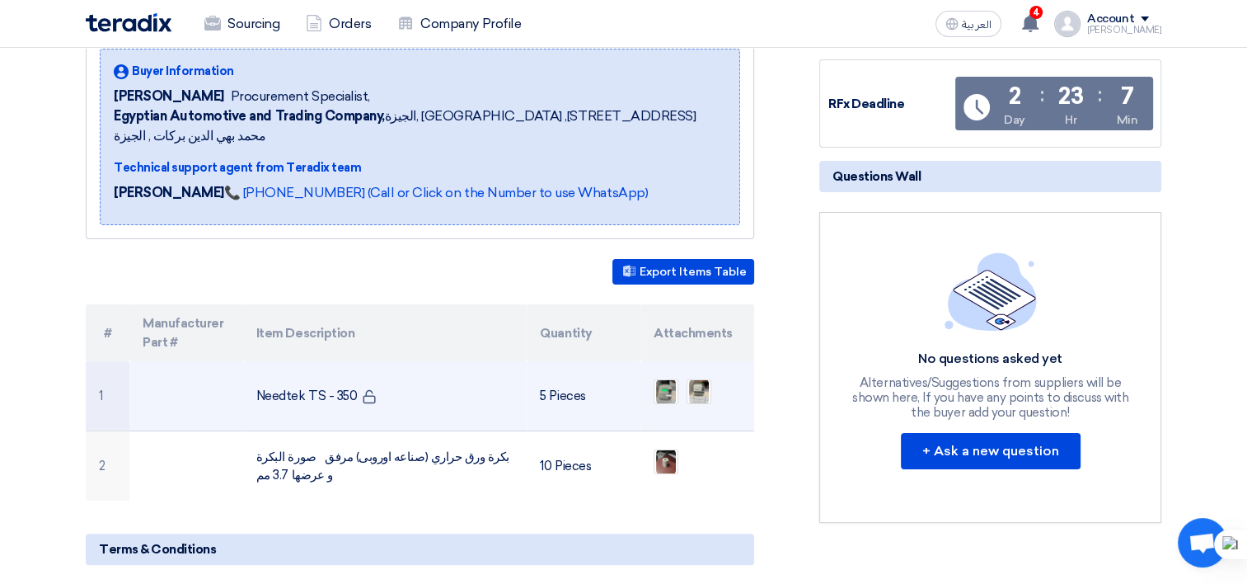
scroll to position [330, 0]
